Goal: Navigation & Orientation: Find specific page/section

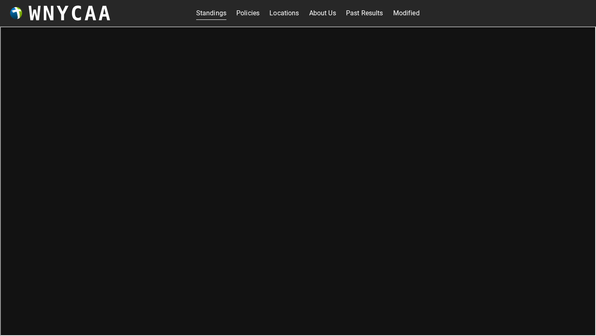
scroll to position [2, 0]
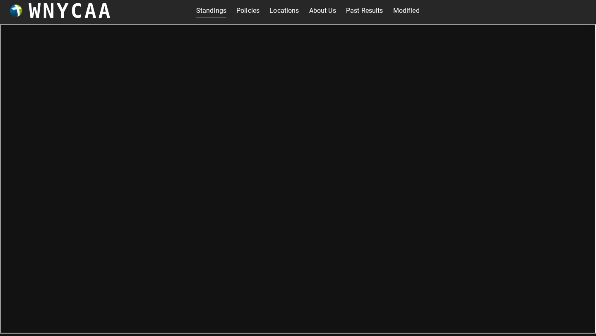
click at [408, 10] on link "Modified" at bounding box center [406, 10] width 26 height 13
click at [372, 13] on link "Past Results" at bounding box center [364, 10] width 37 height 13
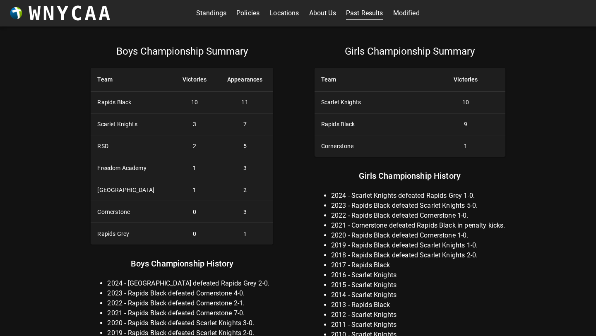
click at [333, 12] on link "About Us" at bounding box center [322, 13] width 27 height 13
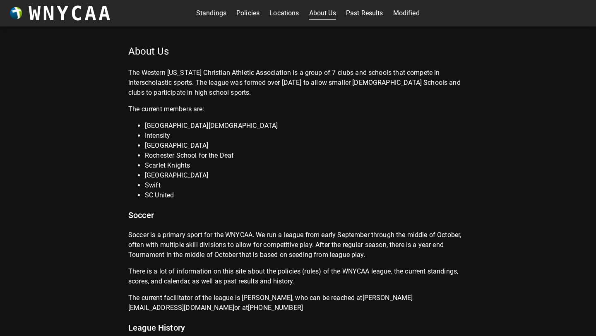
click at [250, 15] on link "Policies" at bounding box center [247, 13] width 23 height 13
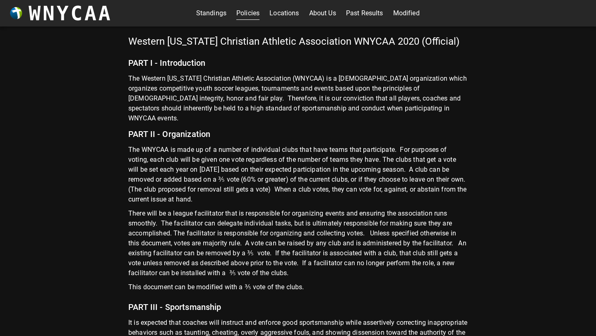
click at [221, 19] on link "Standings" at bounding box center [211, 13] width 30 height 13
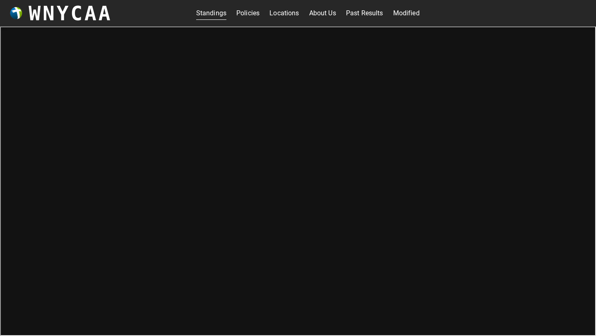
click at [410, 7] on link "Modified" at bounding box center [406, 13] width 26 height 13
